Goal: Information Seeking & Learning: Learn about a topic

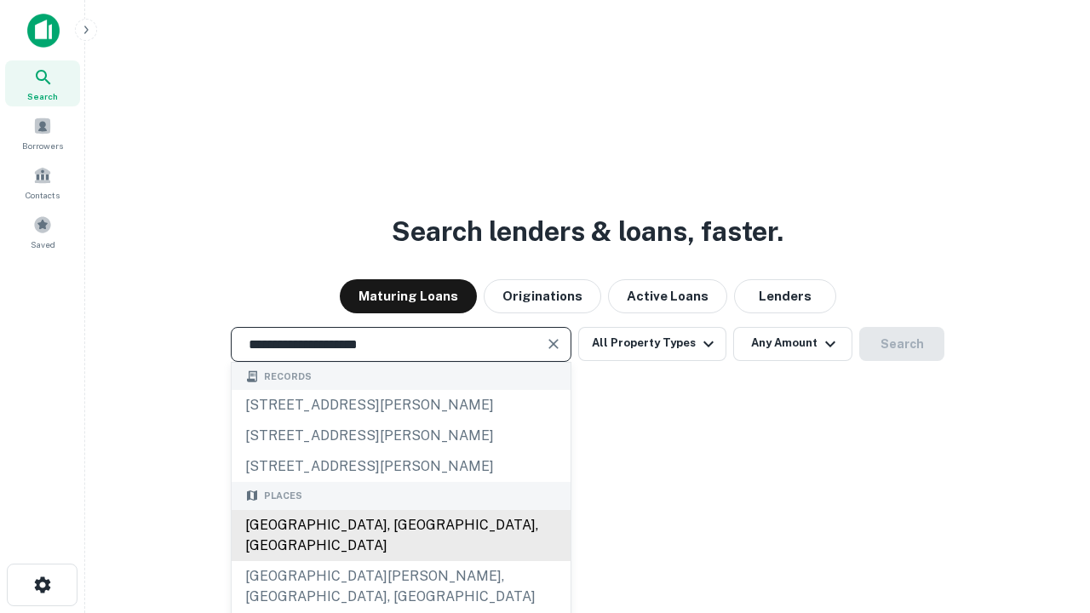
click at [400, 561] on div "Santa Monica, CA, USA" at bounding box center [401, 535] width 339 height 51
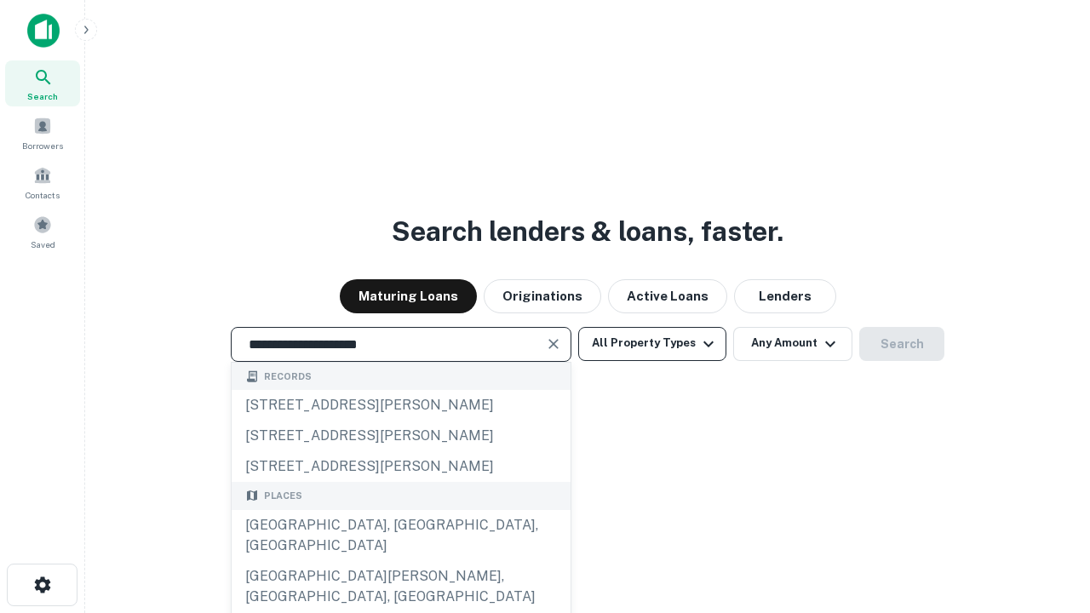
type input "**********"
click at [652, 343] on button "All Property Types" at bounding box center [652, 344] width 148 height 34
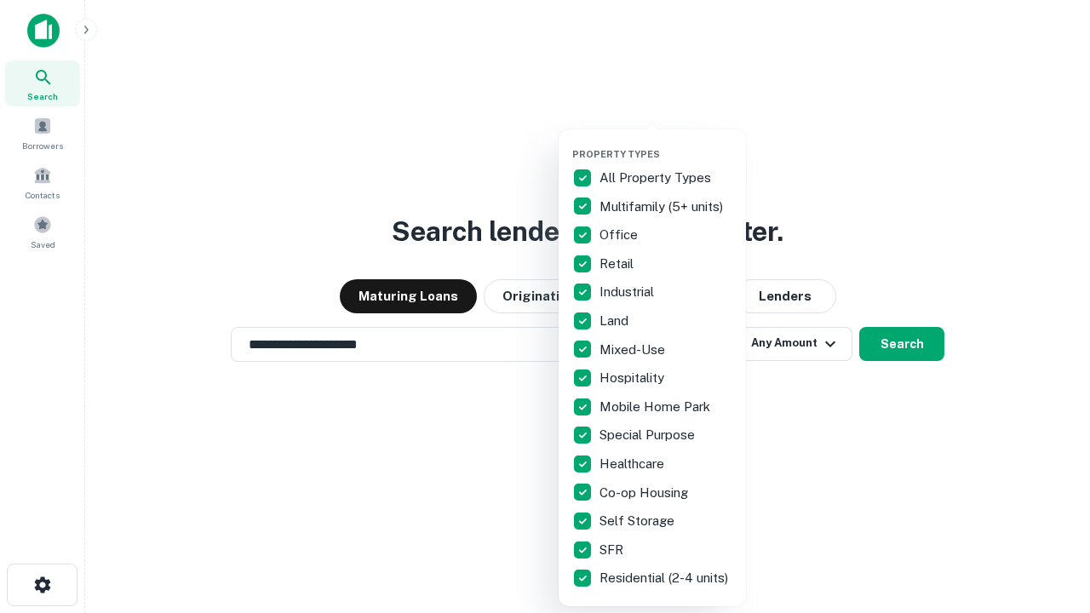
click at [666, 143] on button "button" at bounding box center [665, 143] width 187 height 1
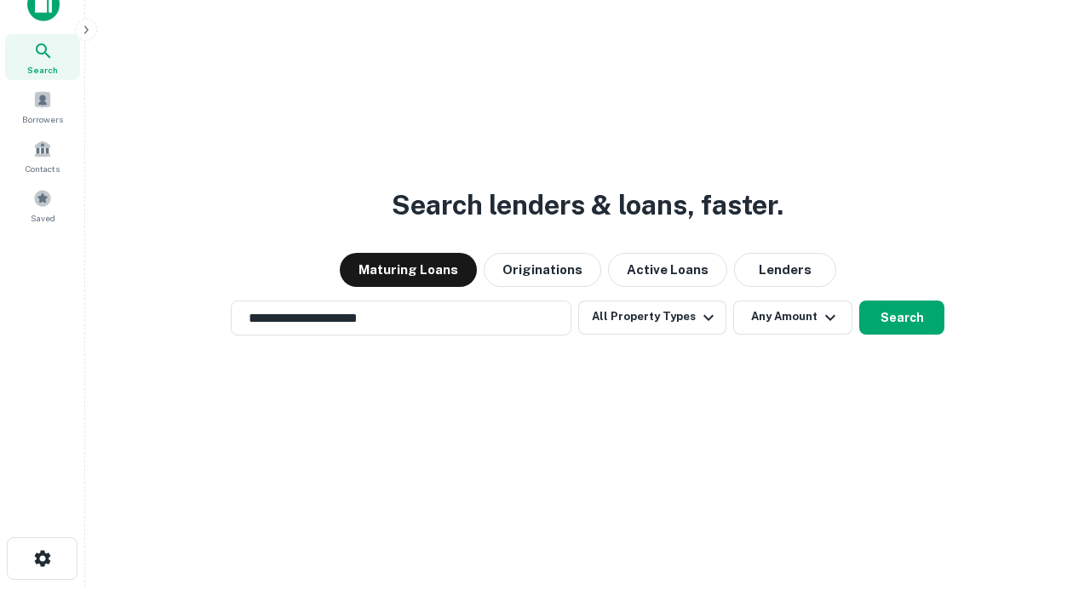
scroll to position [10, 205]
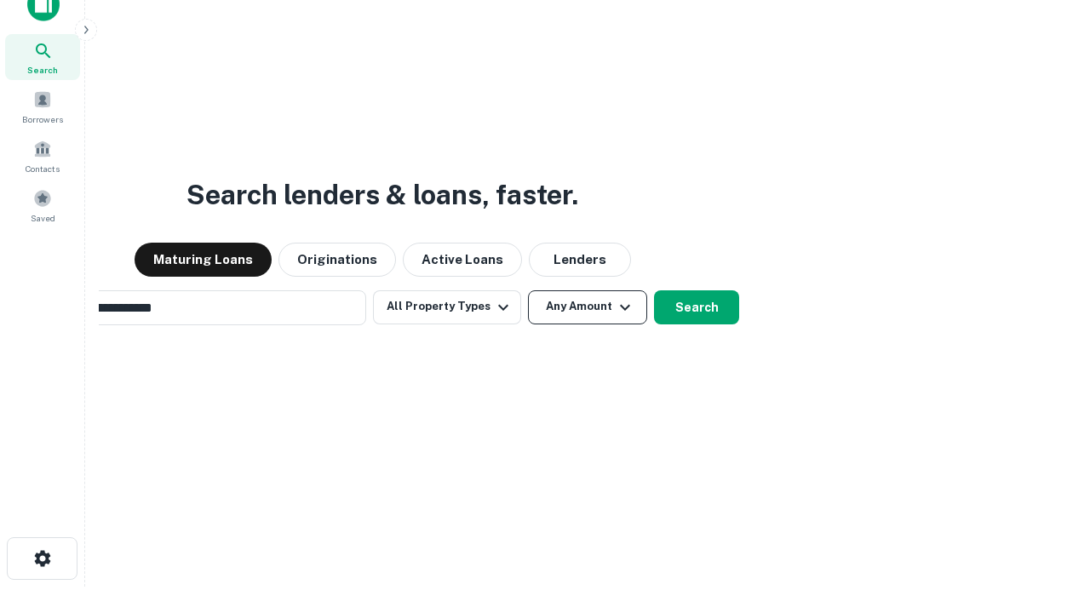
click at [528, 290] on button "Any Amount" at bounding box center [587, 307] width 119 height 34
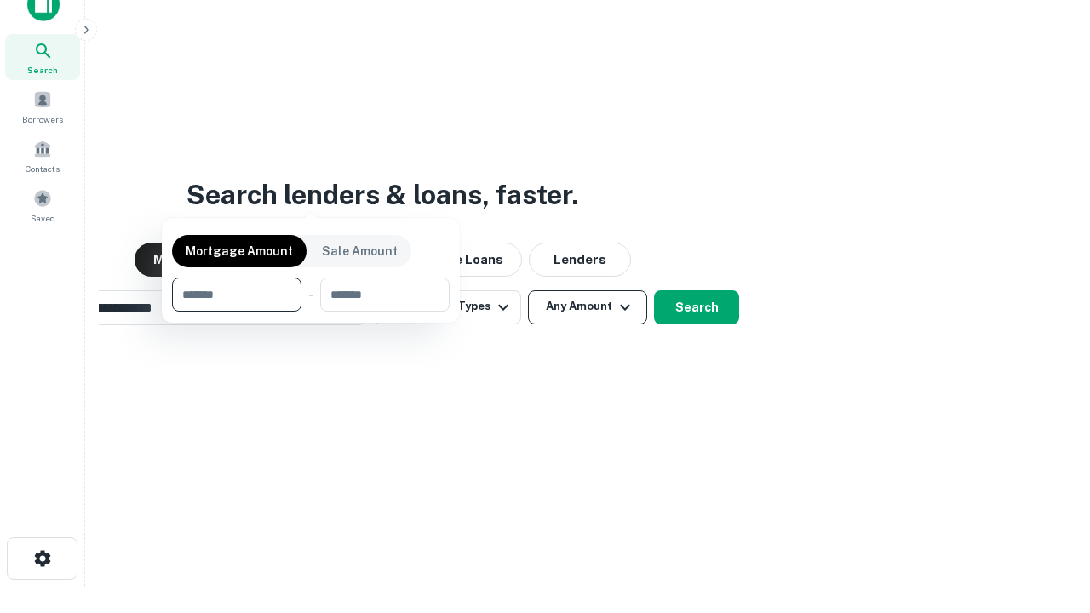
scroll to position [27, 0]
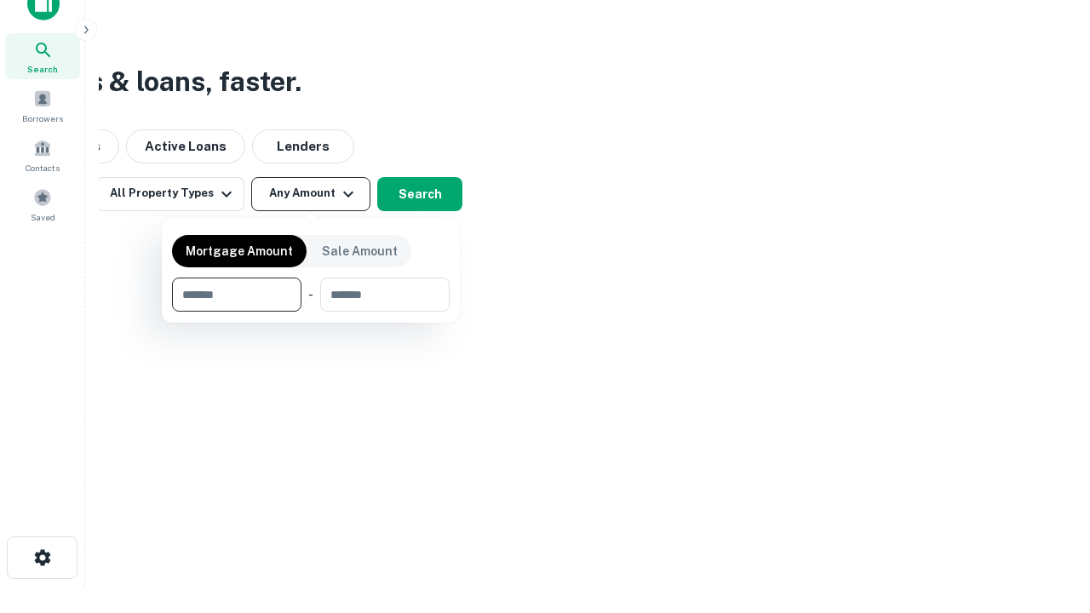
type input "*******"
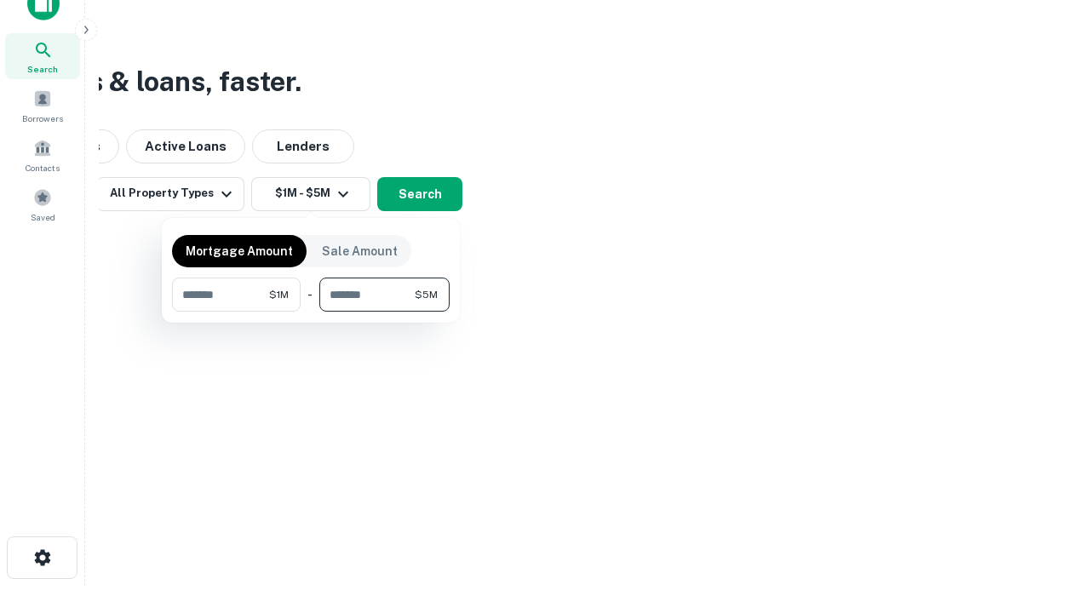
type input "*******"
click at [311, 312] on button "button" at bounding box center [311, 312] width 278 height 1
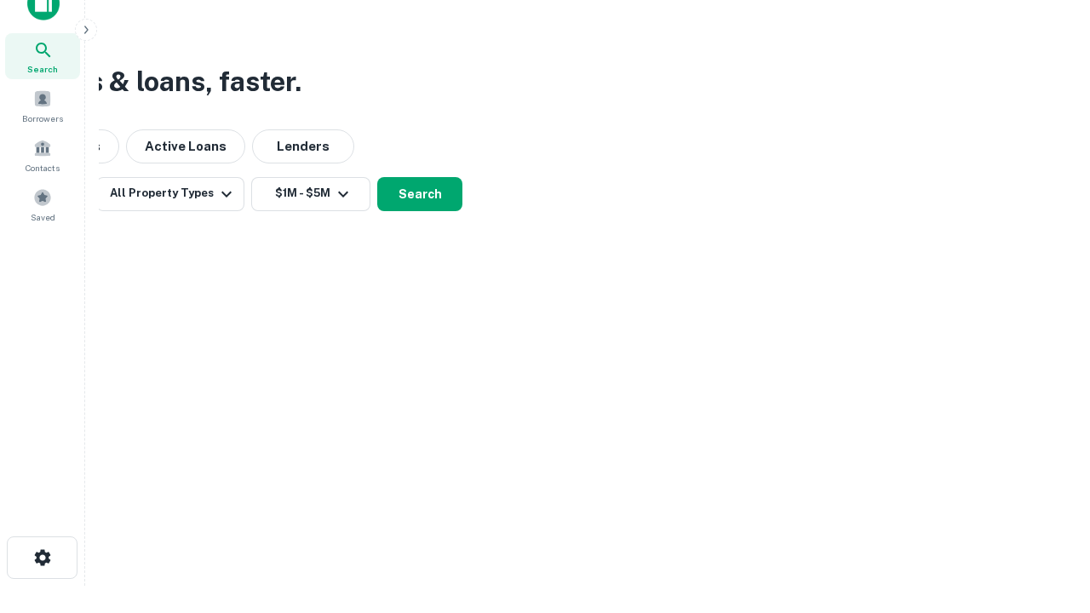
scroll to position [10, 314]
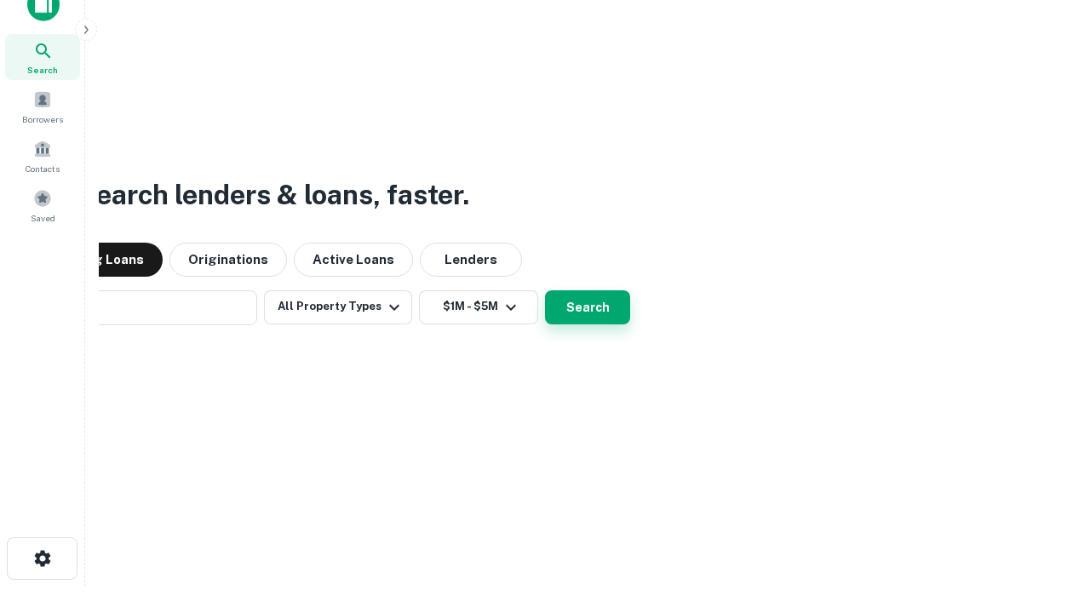
click at [545, 290] on button "Search" at bounding box center [587, 307] width 85 height 34
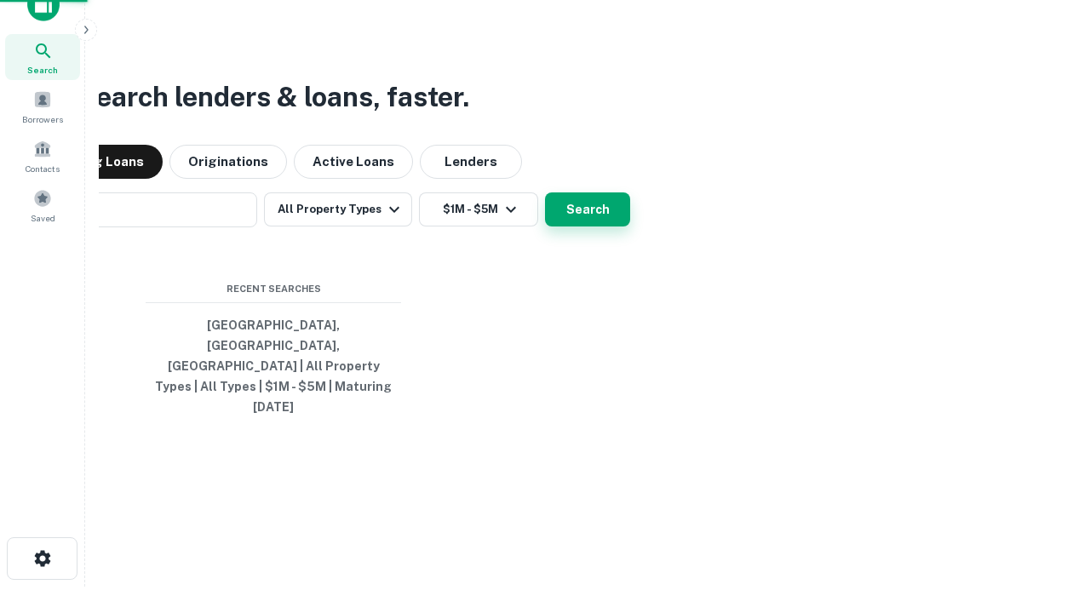
scroll to position [45, 482]
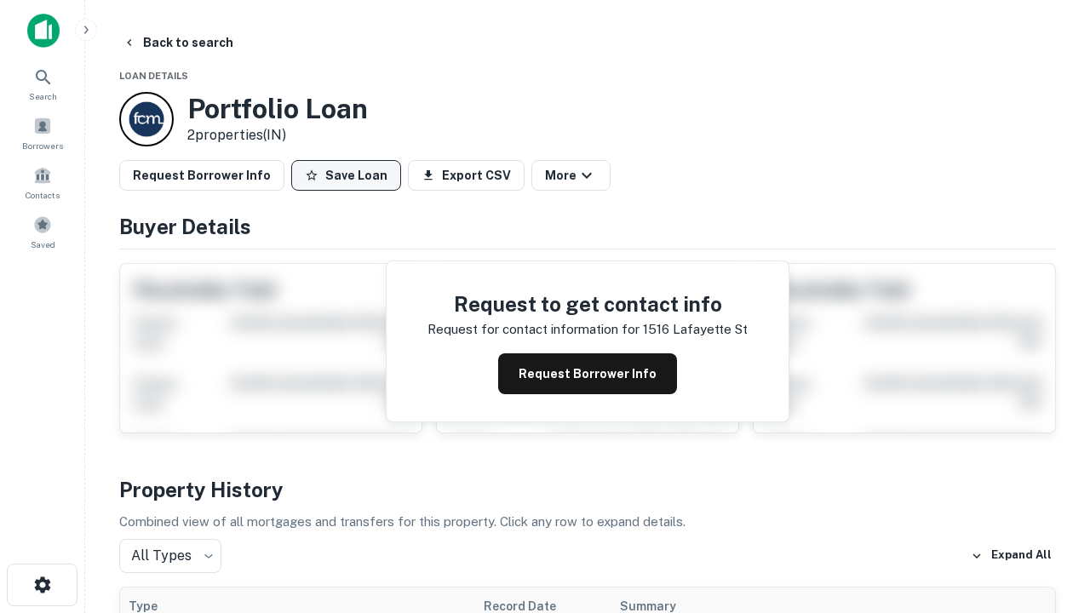
click at [346, 175] on button "Save Loan" at bounding box center [346, 175] width 110 height 31
click at [350, 175] on button "Save Loan" at bounding box center [346, 175] width 110 height 31
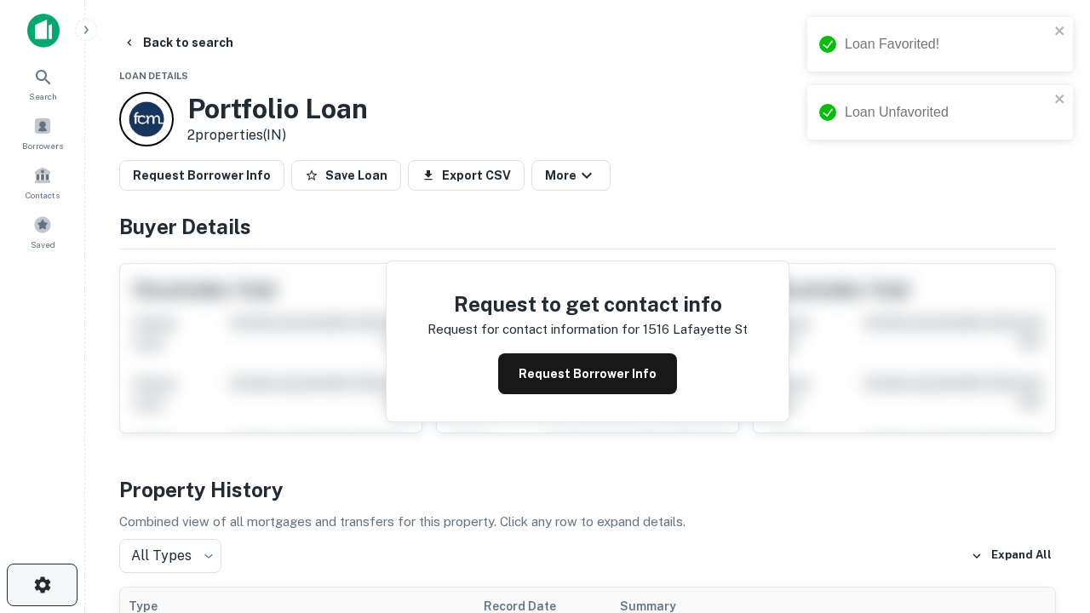
click at [42, 585] on icon "button" at bounding box center [42, 585] width 20 height 20
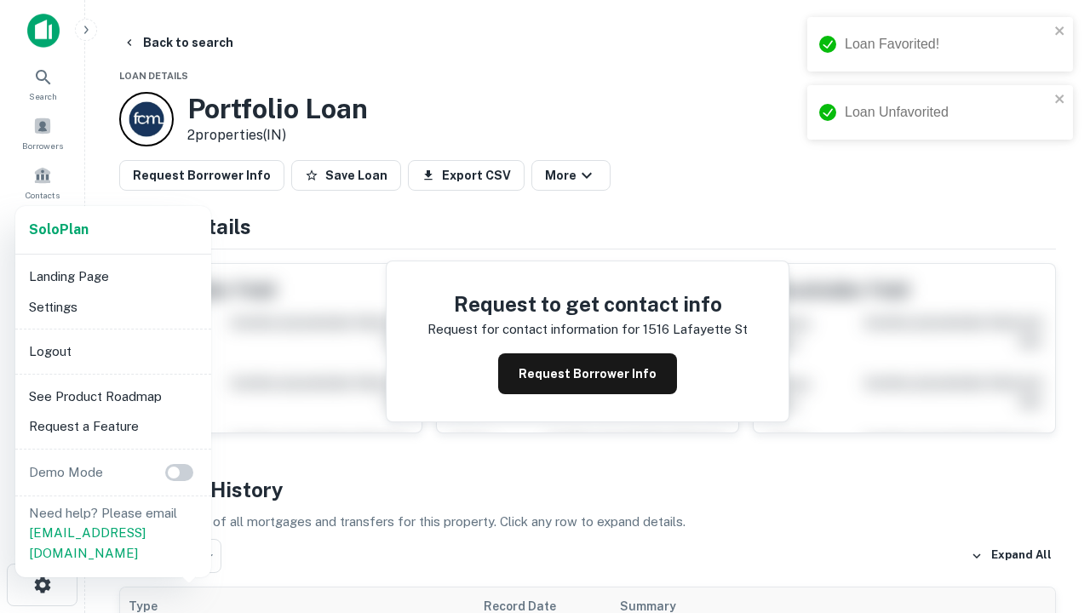
click at [112, 351] on li "Logout" at bounding box center [113, 351] width 182 height 31
